Goal: Navigation & Orientation: Find specific page/section

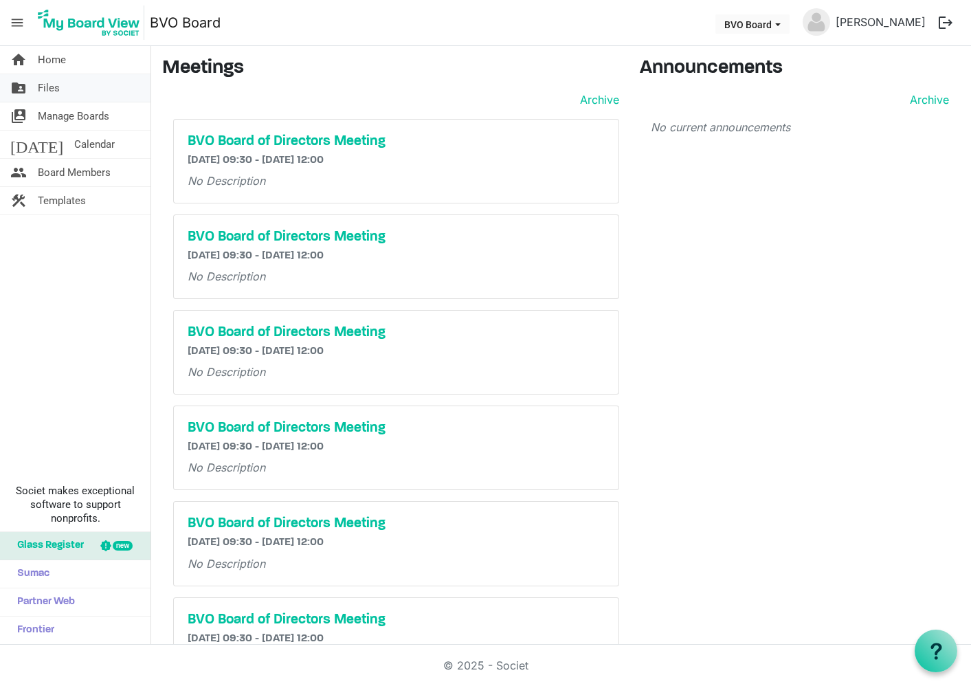
click at [63, 85] on link "folder_shared Files" at bounding box center [75, 87] width 150 height 27
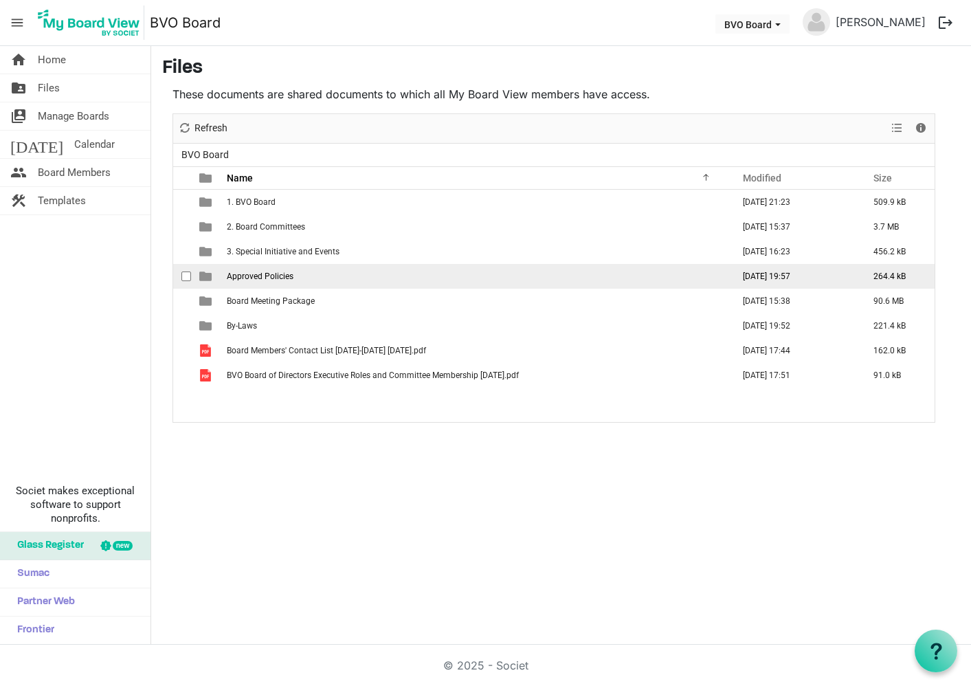
click at [251, 275] on span "Approved Policies" at bounding box center [260, 276] width 67 height 10
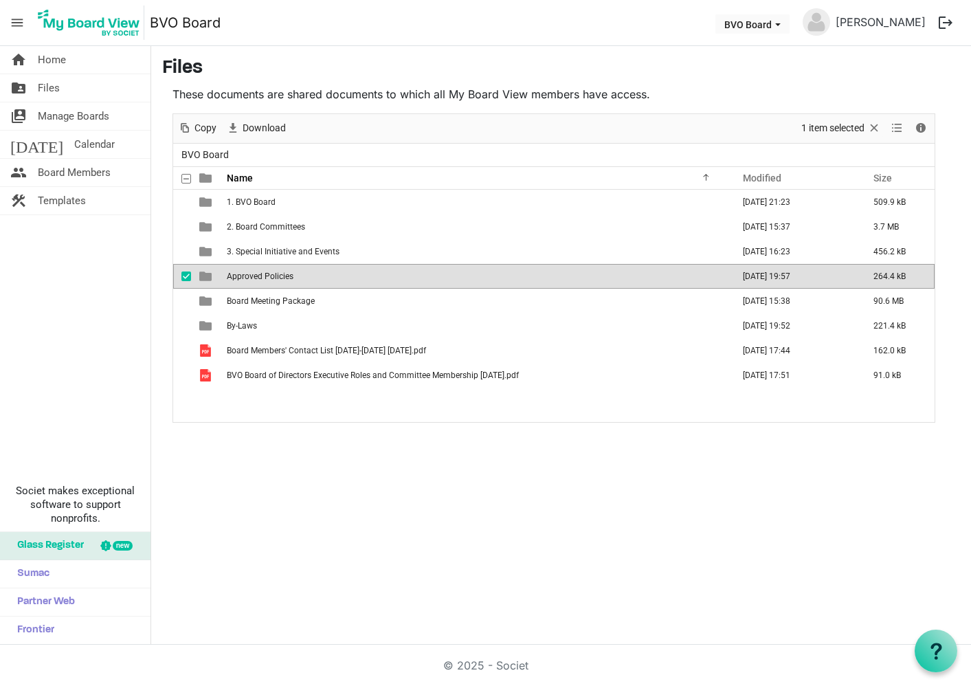
click at [251, 275] on span "Approved Policies" at bounding box center [260, 276] width 67 height 10
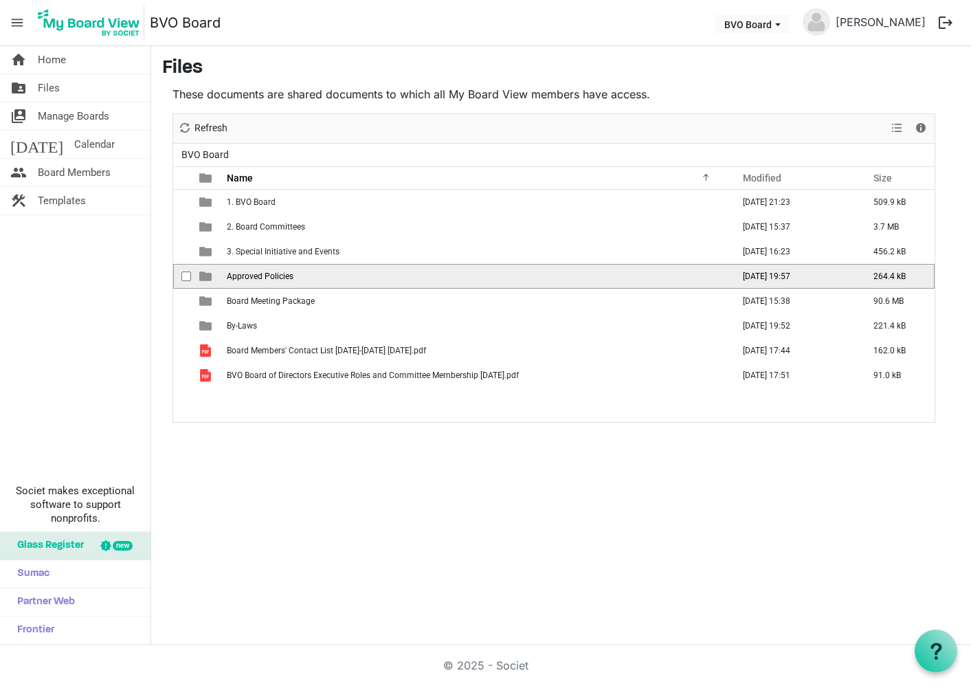
click at [251, 275] on span "Approved Policies" at bounding box center [260, 276] width 67 height 10
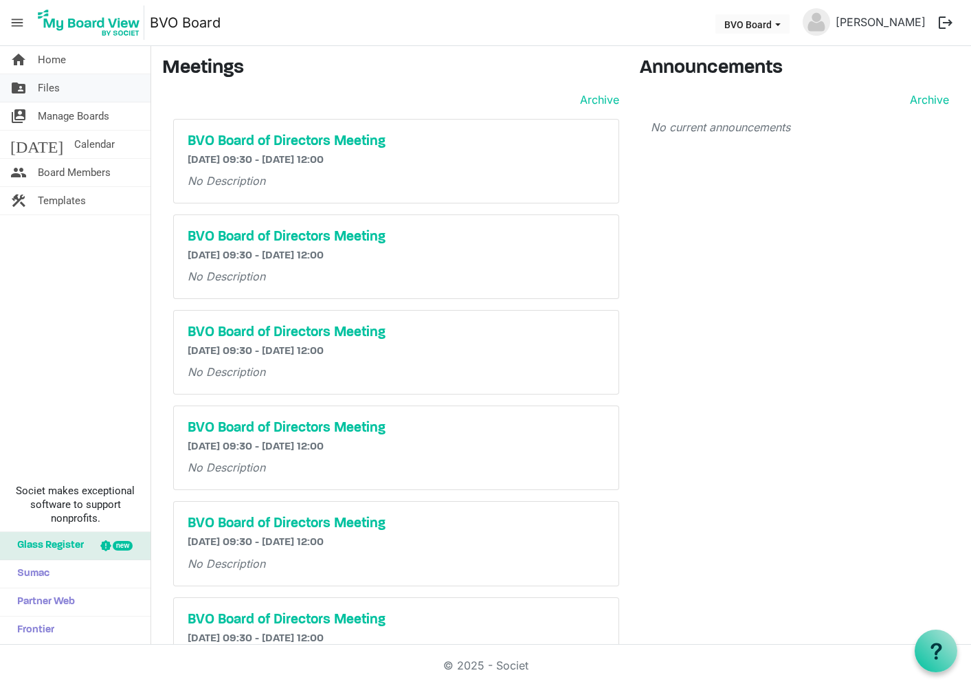
click at [47, 81] on span "Files" at bounding box center [49, 87] width 22 height 27
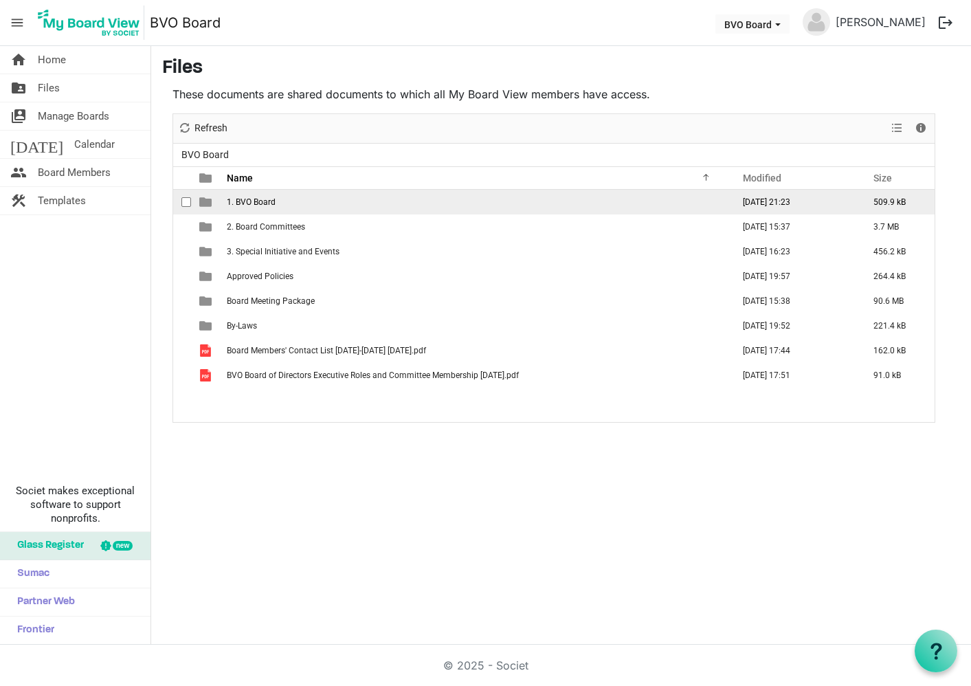
click at [264, 203] on span "1. BVO Board" at bounding box center [251, 202] width 49 height 10
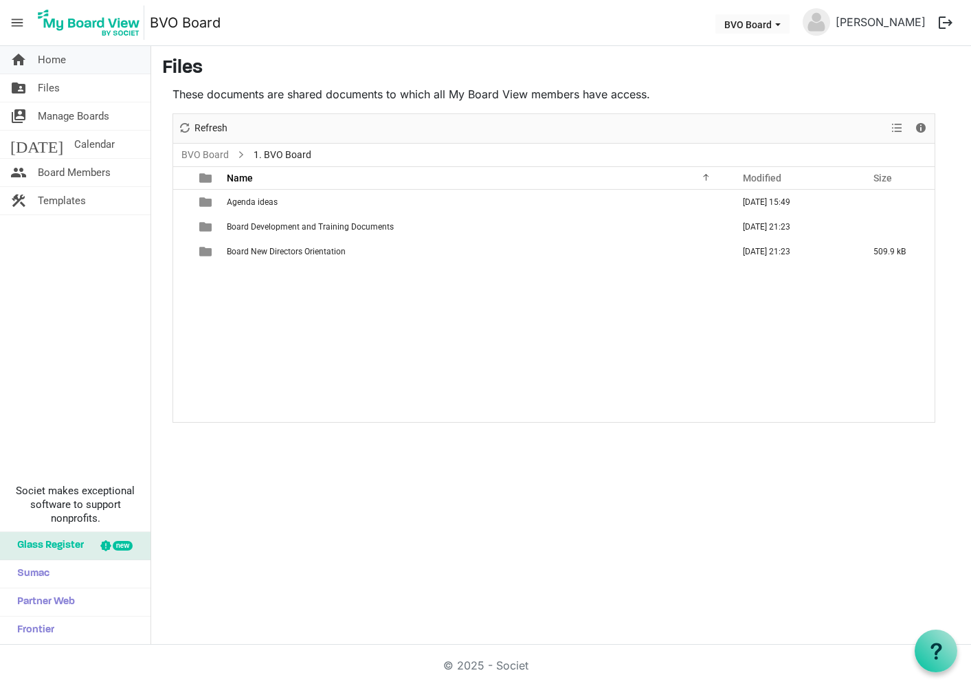
click at [49, 59] on span "Home" at bounding box center [52, 59] width 28 height 27
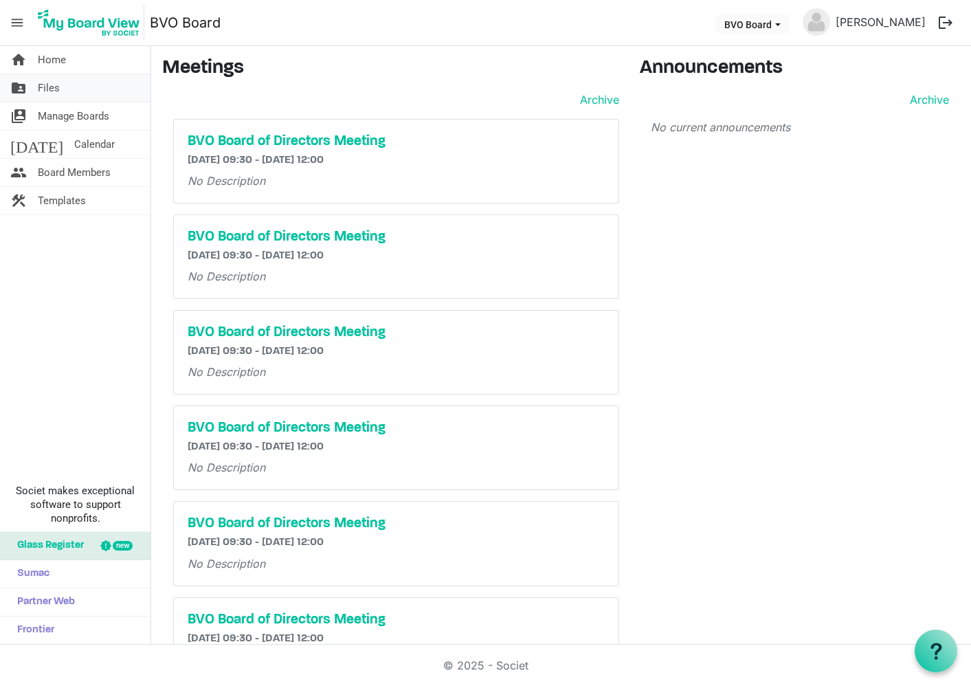
click at [53, 88] on span "Files" at bounding box center [49, 87] width 22 height 27
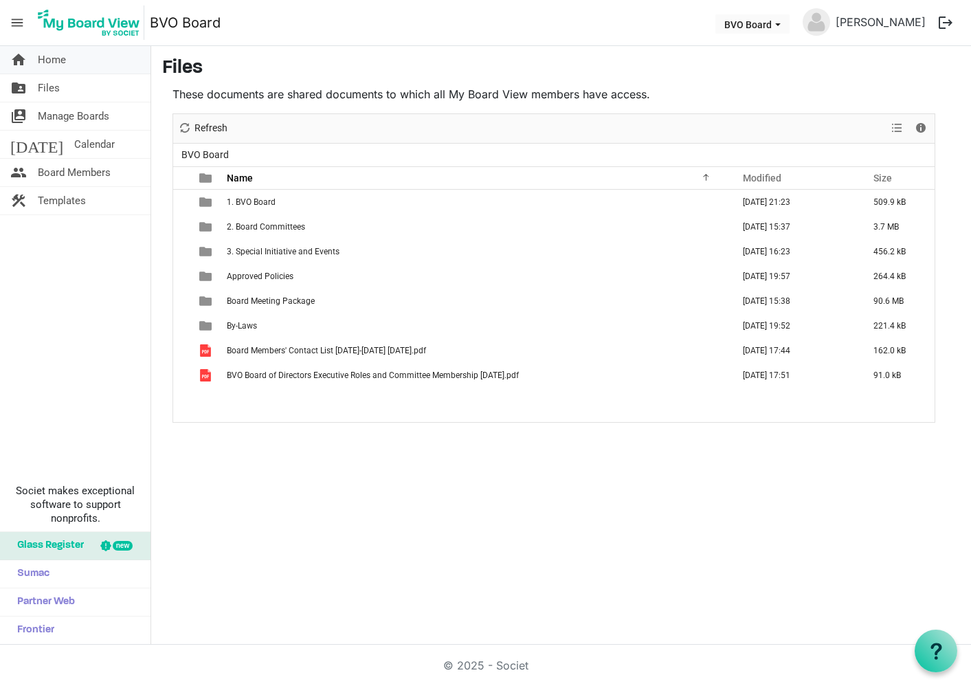
click at [56, 56] on span "Home" at bounding box center [52, 59] width 28 height 27
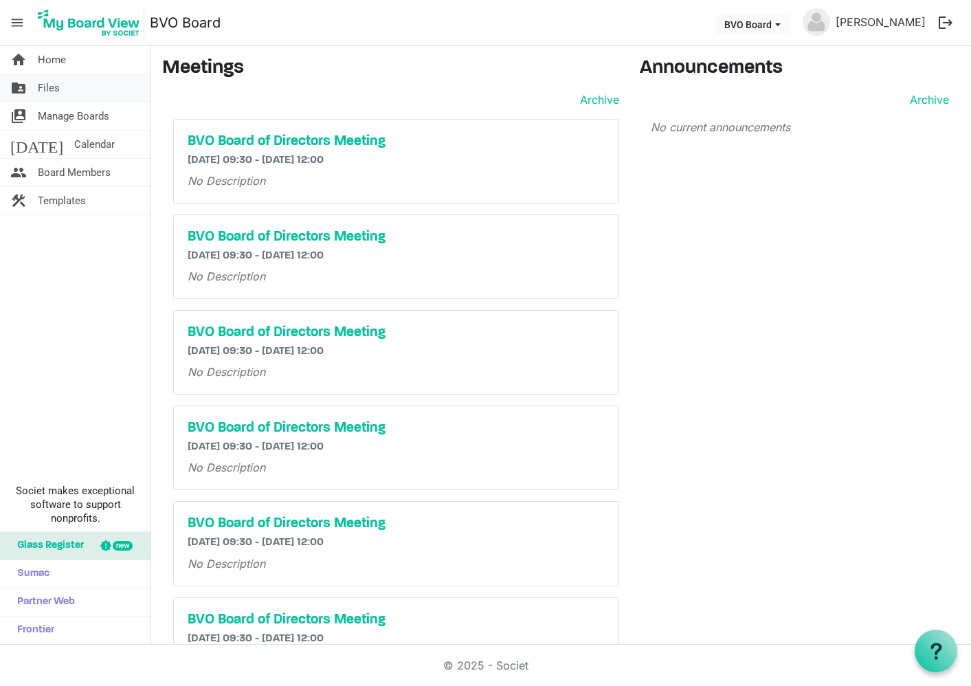
click at [43, 92] on span "Files" at bounding box center [49, 87] width 22 height 27
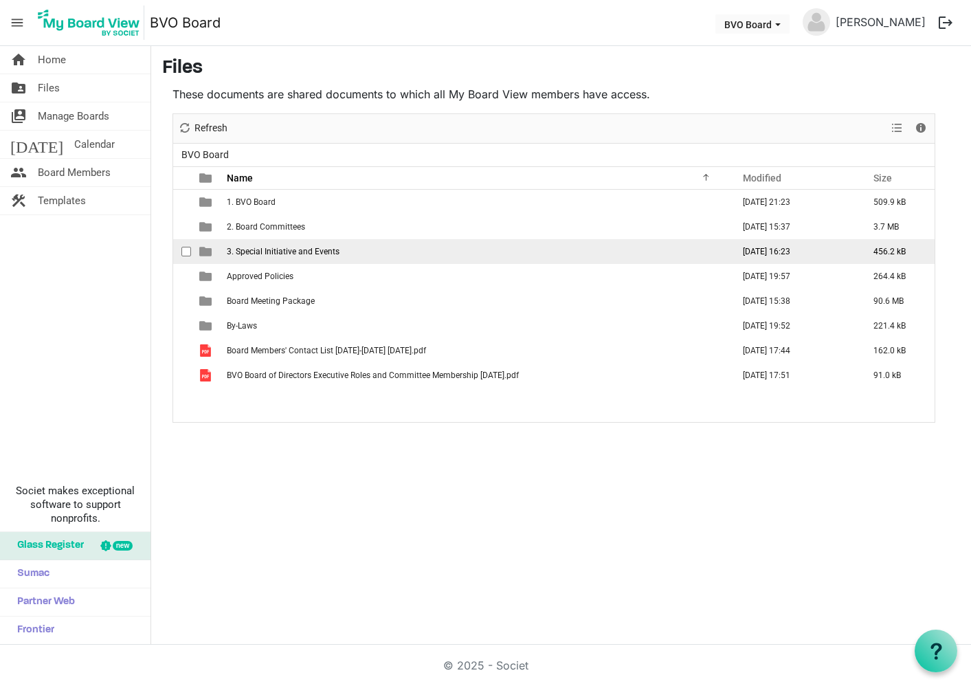
click at [282, 250] on span "3. Special Initiative and Events" at bounding box center [283, 252] width 113 height 10
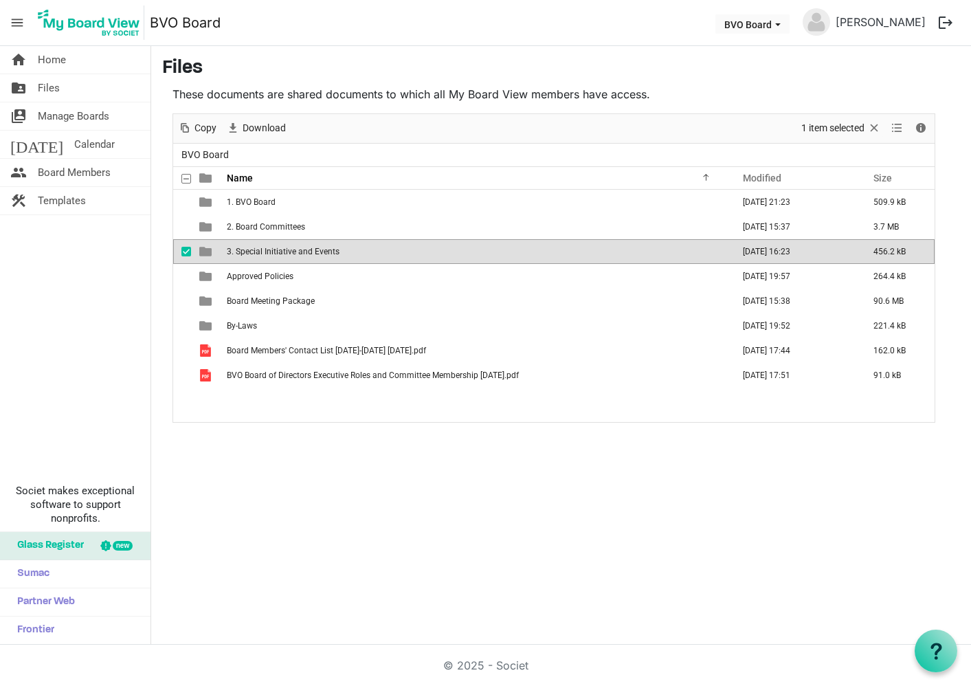
click at [282, 250] on span "3. Special Initiative and Events" at bounding box center [283, 252] width 113 height 10
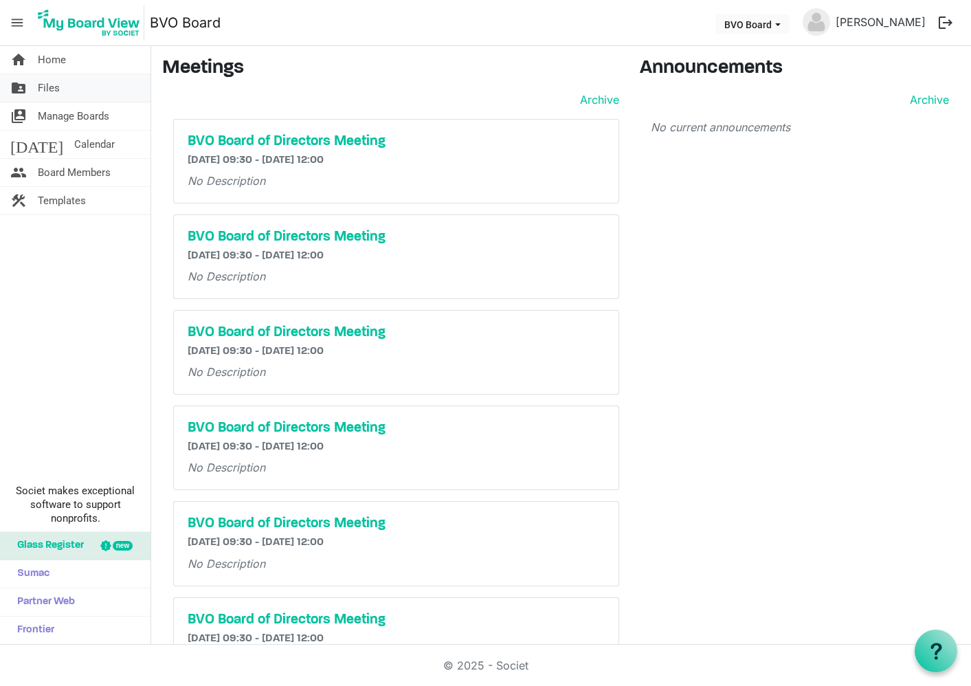
click at [48, 84] on span "Files" at bounding box center [49, 87] width 22 height 27
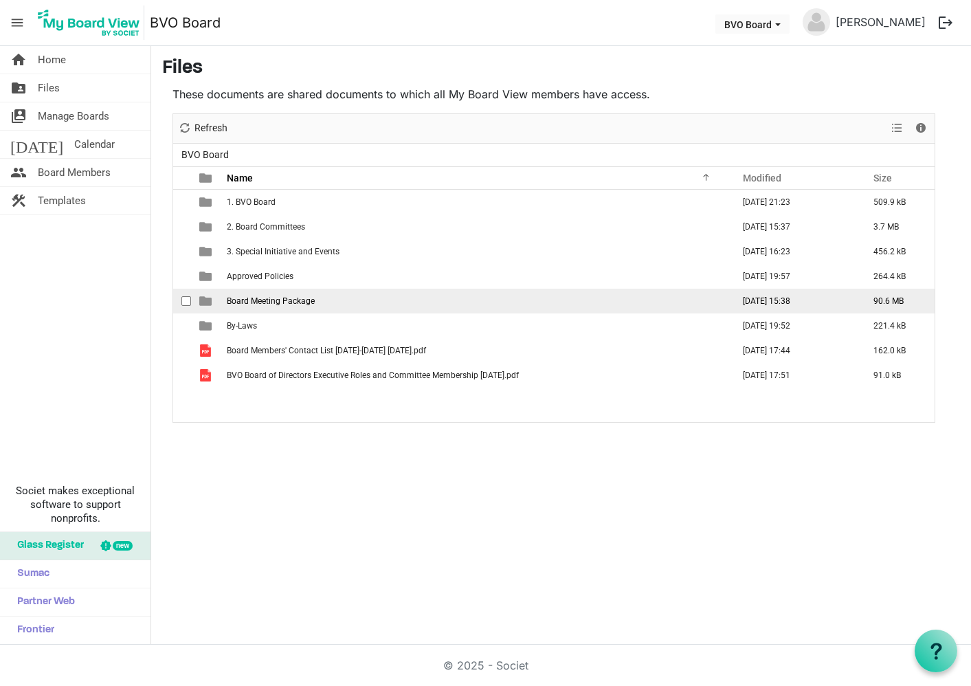
click at [269, 298] on span "Board Meeting Package" at bounding box center [271, 301] width 88 height 10
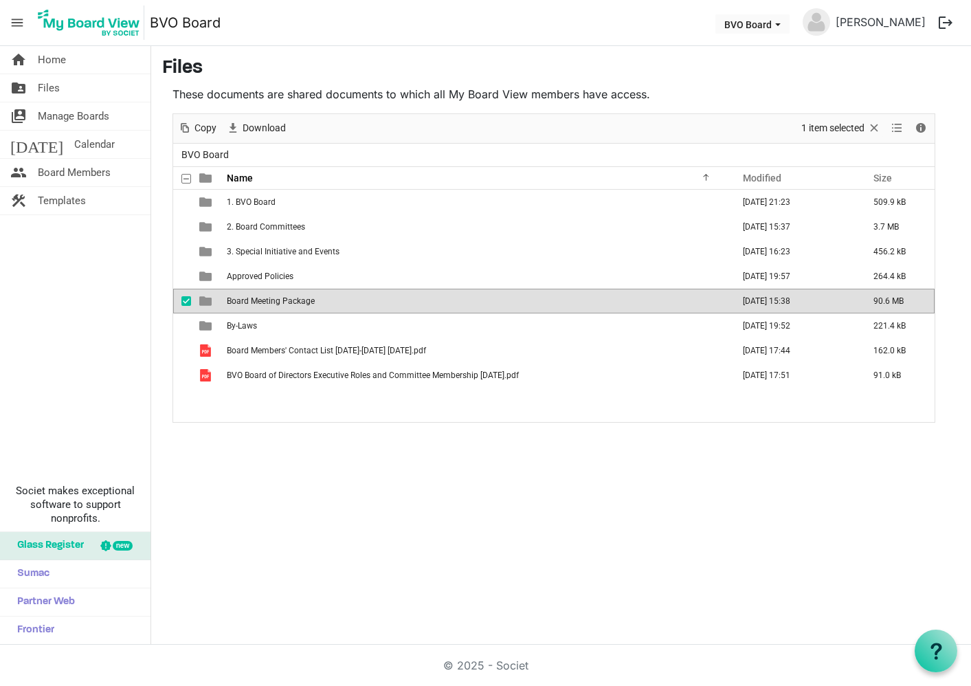
click at [269, 298] on span "Board Meeting Package" at bounding box center [271, 301] width 88 height 10
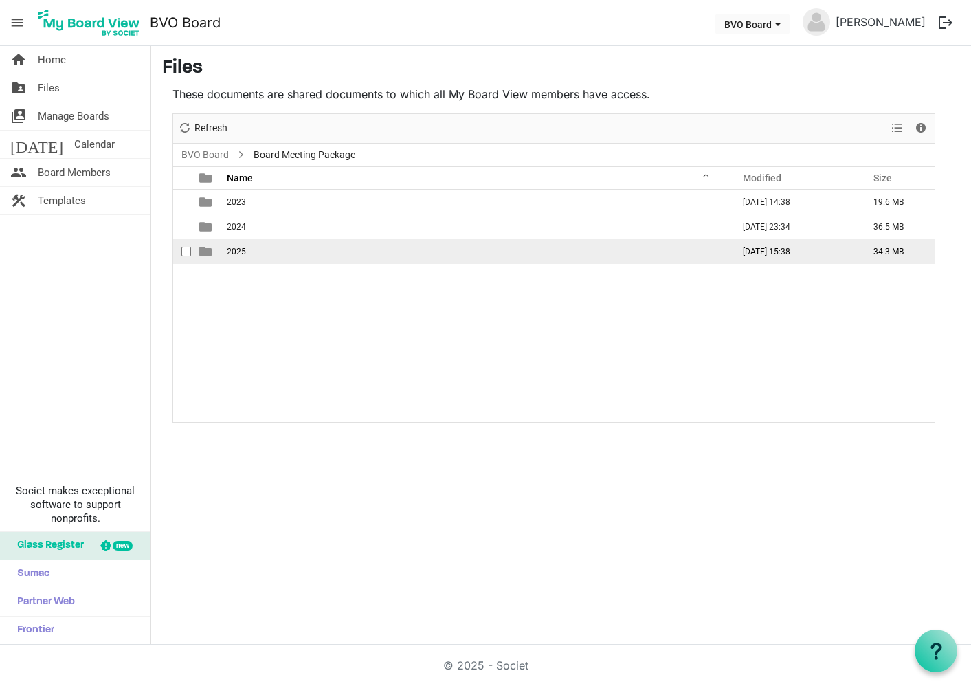
click at [224, 246] on td "2025" at bounding box center [476, 251] width 506 height 25
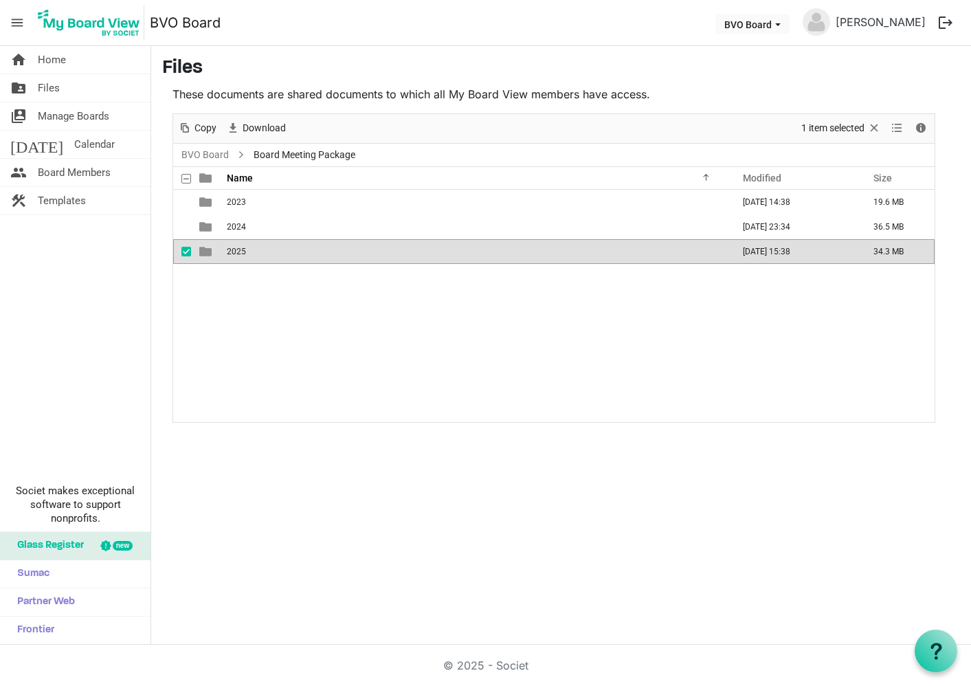
click at [224, 246] on td "2025" at bounding box center [476, 251] width 506 height 25
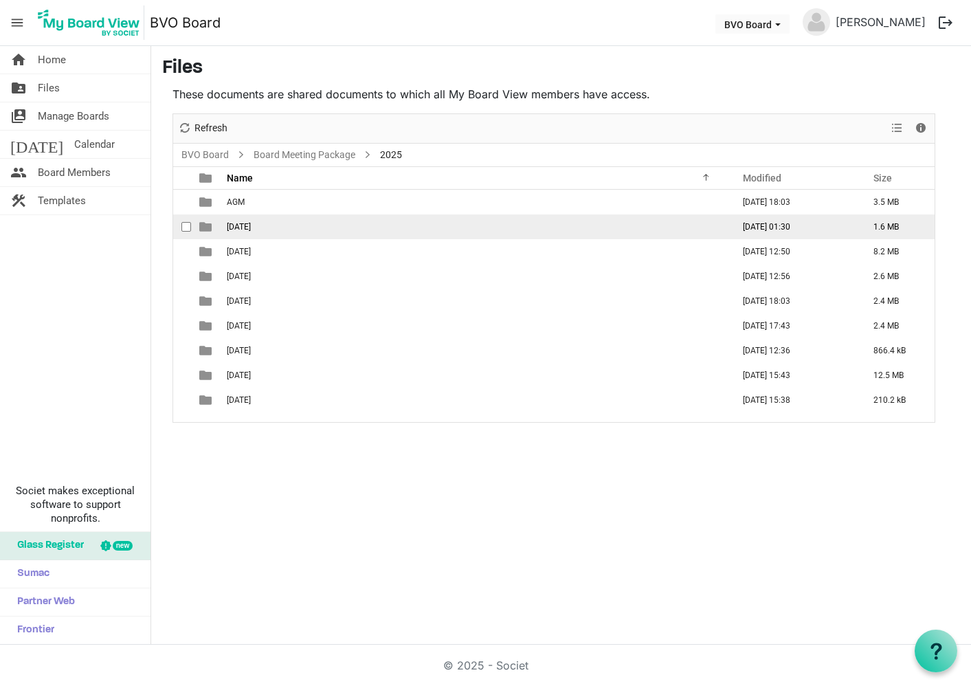
click at [243, 225] on span "[DATE]" at bounding box center [239, 227] width 24 height 10
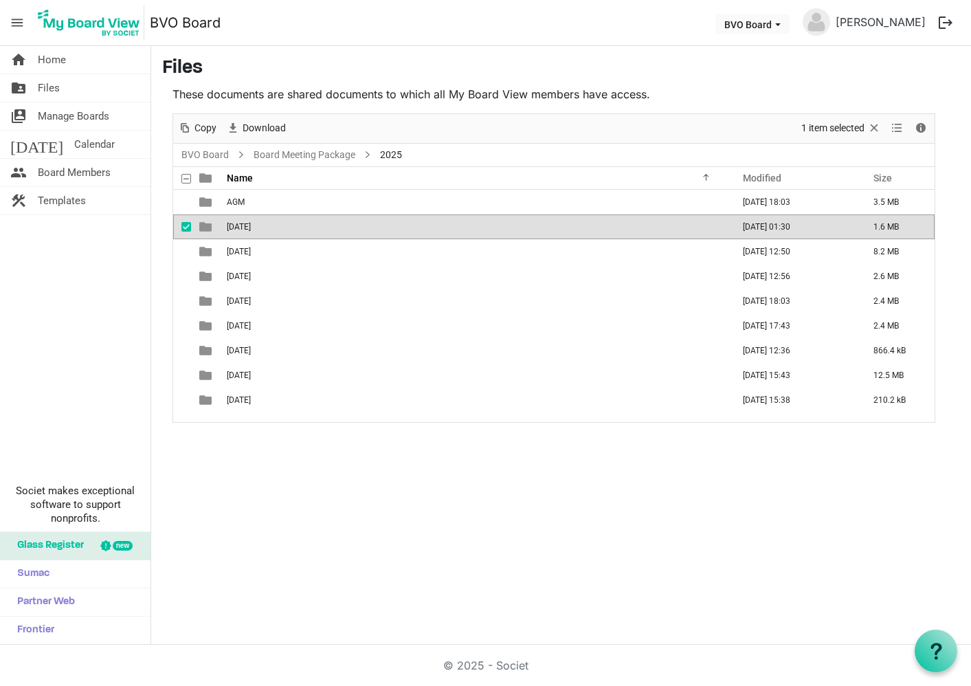
click at [243, 225] on span "[DATE]" at bounding box center [239, 227] width 24 height 10
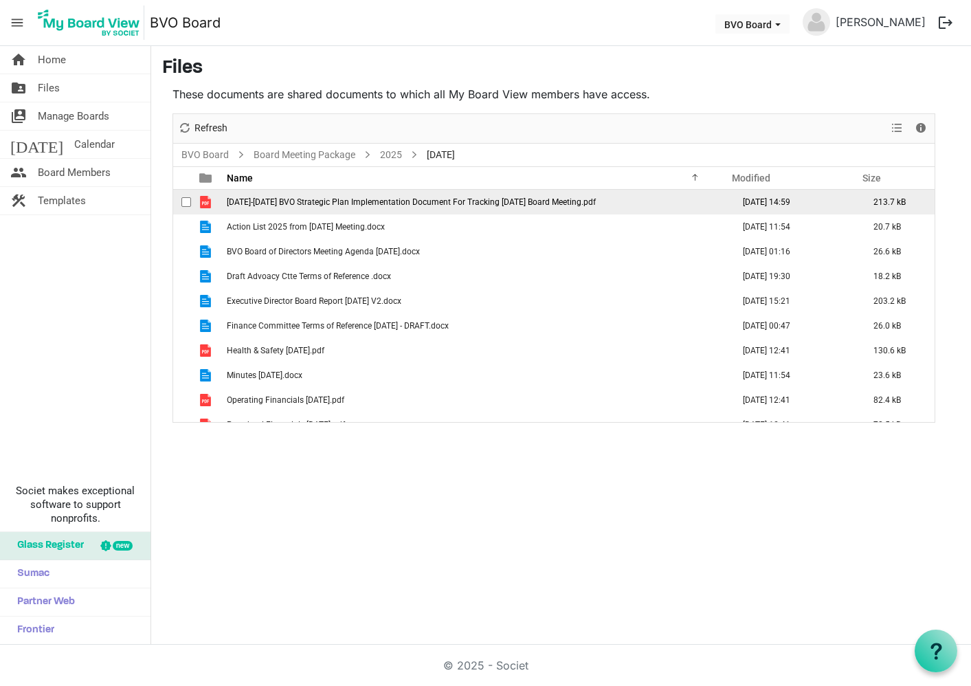
click at [355, 203] on span "[DATE]-[DATE] BVO Strategic Plan Implementation Document For Tracking [DATE] Bo…" at bounding box center [411, 202] width 369 height 10
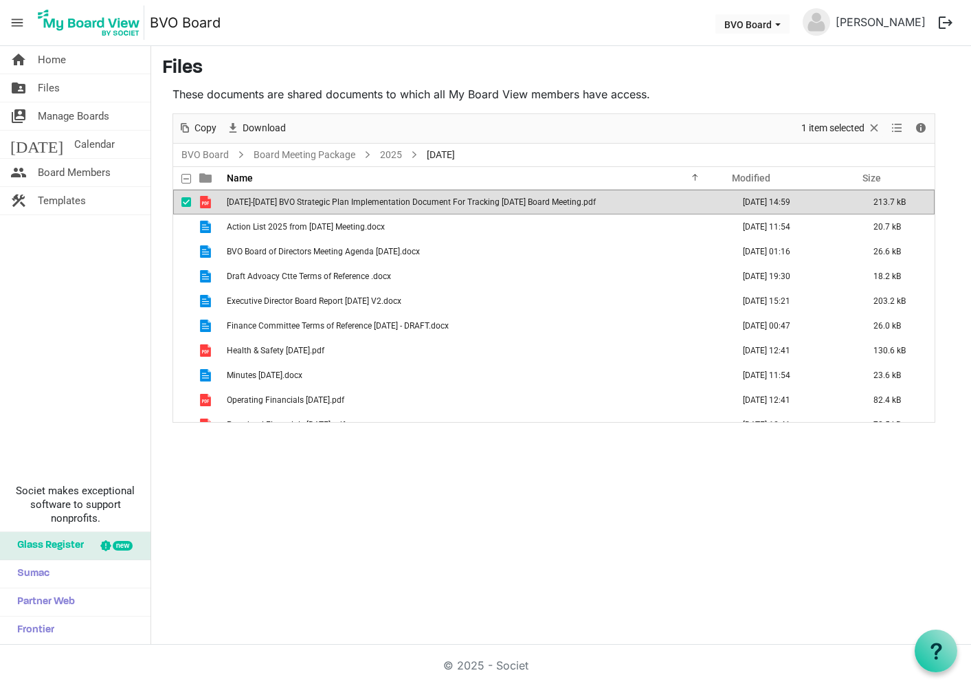
click at [355, 203] on span "[DATE]-[DATE] BVO Strategic Plan Implementation Document For Tracking [DATE] Bo…" at bounding box center [411, 202] width 369 height 10
